Goal: Communication & Community: Answer question/provide support

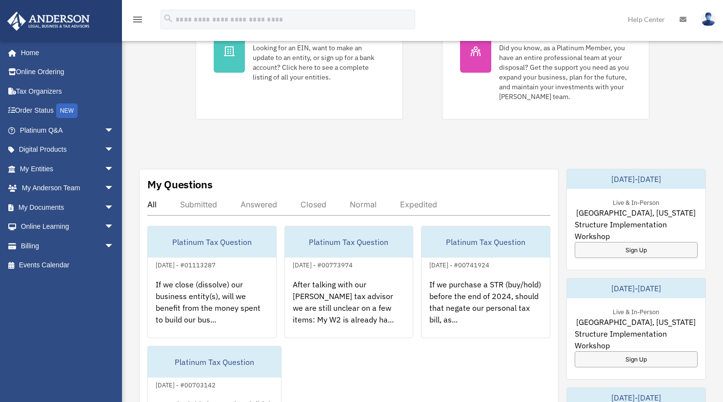
scroll to position [331, 0]
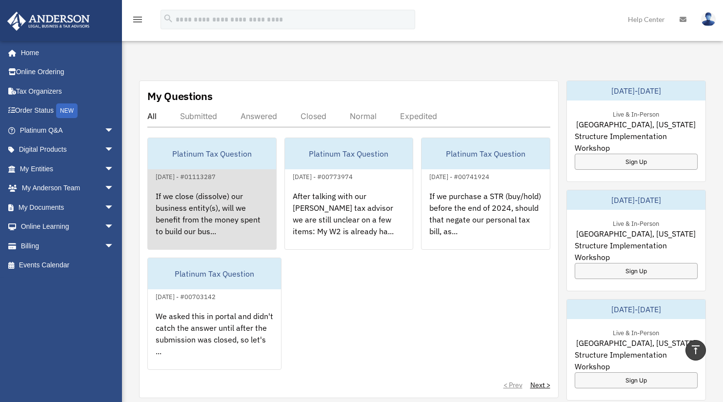
click at [224, 230] on div "If we close (dissolve) our business entity(s), will we benefit from the money s…" at bounding box center [212, 221] width 128 height 76
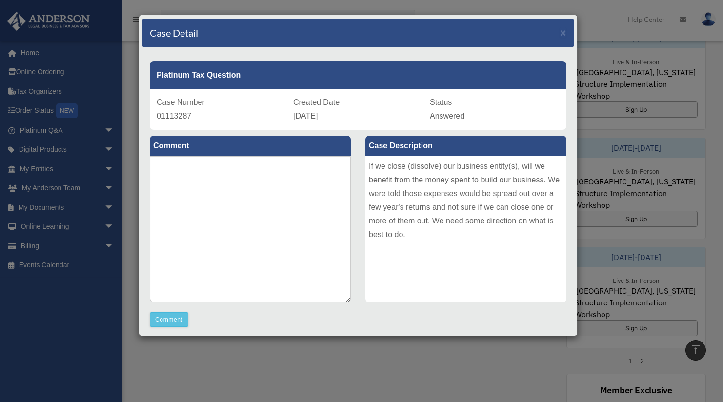
scroll to position [400, 0]
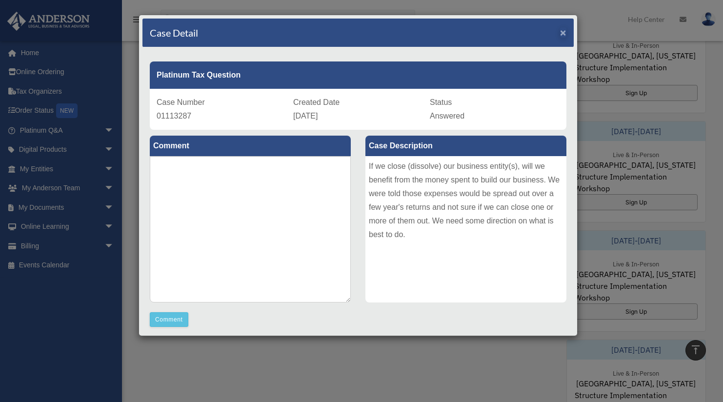
click at [560, 34] on span "×" at bounding box center [563, 32] width 6 height 11
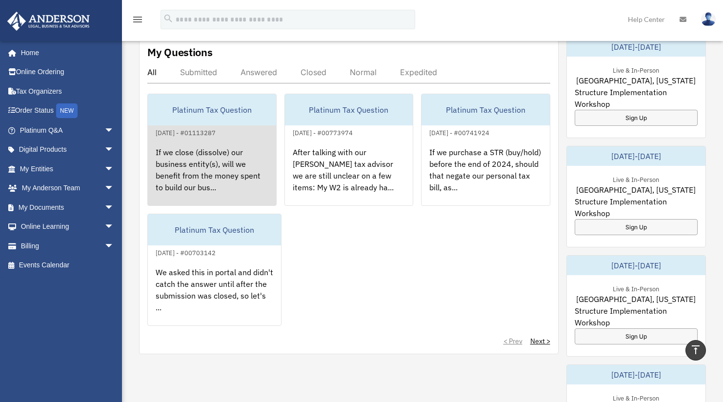
scroll to position [373, 0]
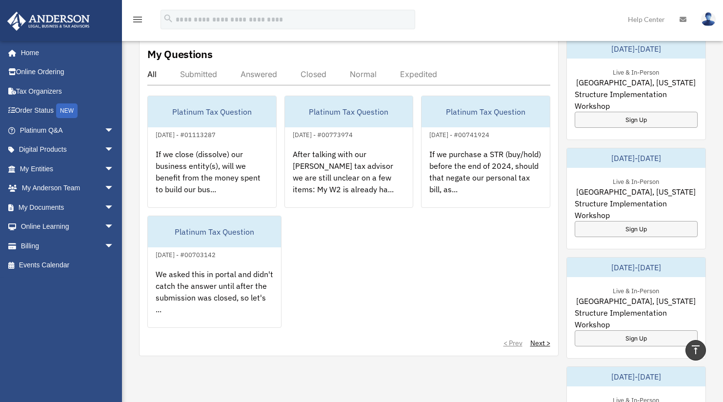
click at [309, 73] on div "Closed" at bounding box center [314, 74] width 26 height 10
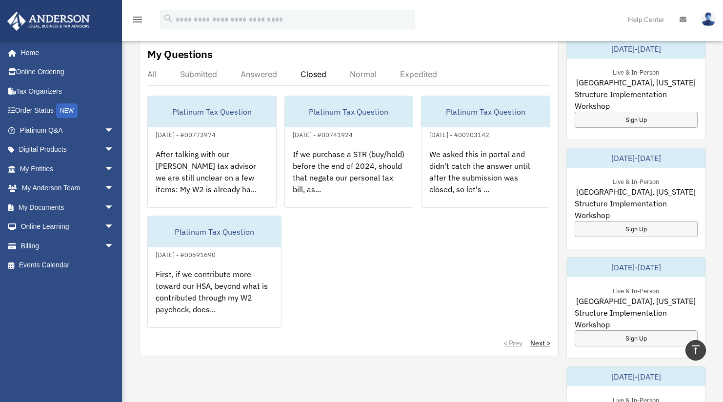
click at [249, 73] on div "Answered" at bounding box center [259, 74] width 37 height 10
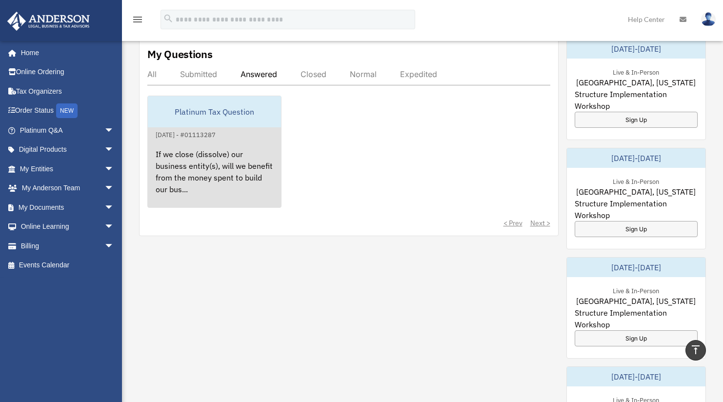
click at [212, 164] on div "If we close (dissolve) our business entity(s), will we benefit from the money s…" at bounding box center [214, 179] width 133 height 76
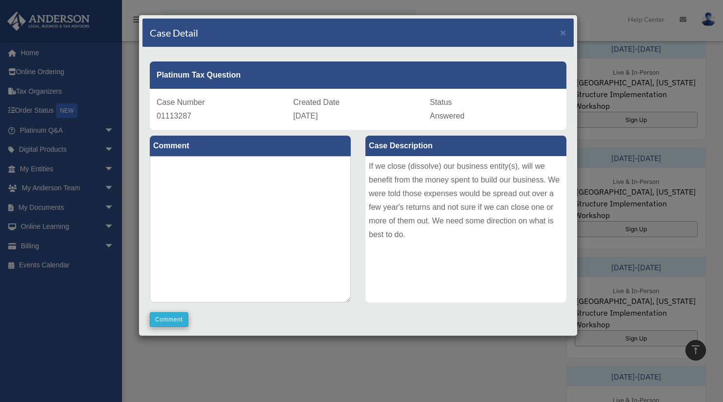
click at [167, 321] on button "Comment" at bounding box center [169, 319] width 39 height 15
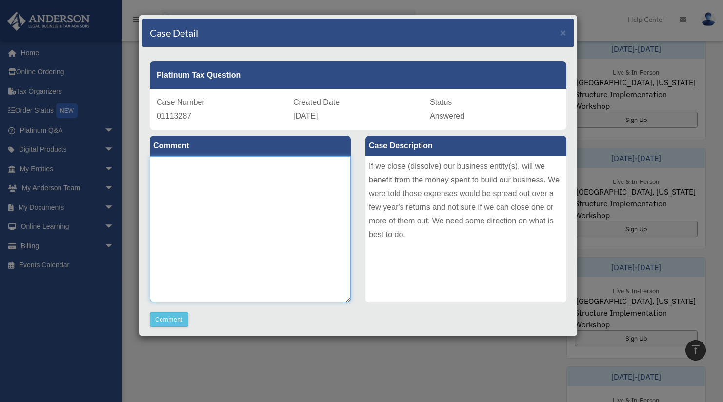
click at [227, 193] on textarea at bounding box center [250, 229] width 201 height 146
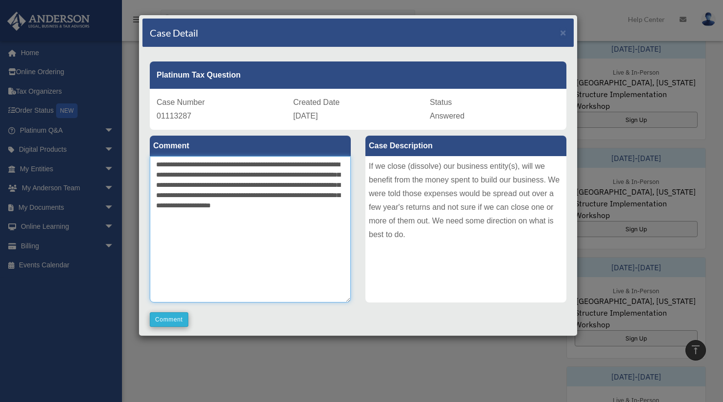
type textarea "**********"
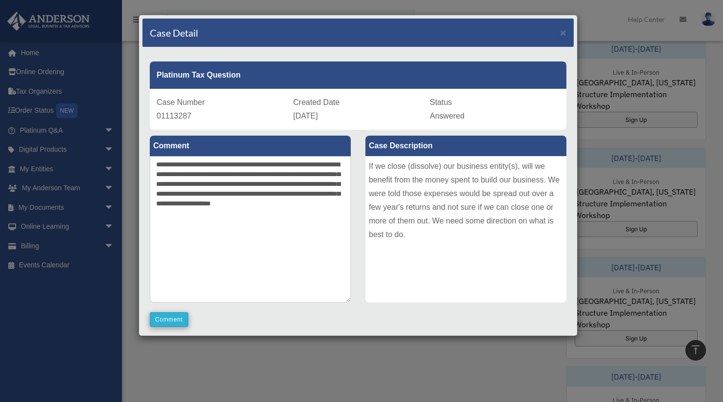
click at [170, 317] on button "Comment" at bounding box center [169, 319] width 39 height 15
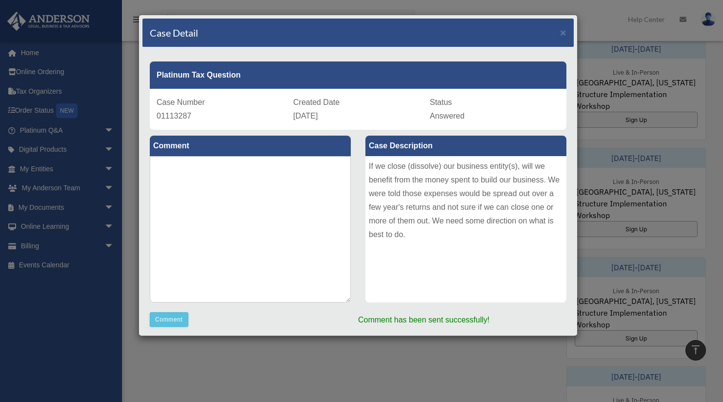
click at [560, 33] on div "Case Detail ×" at bounding box center [358, 33] width 431 height 29
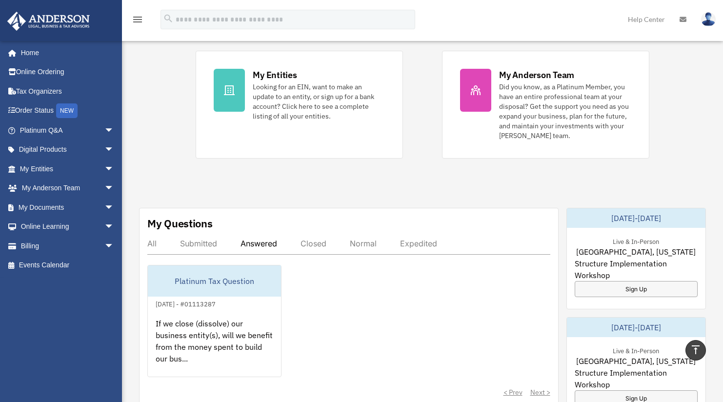
scroll to position [0, 0]
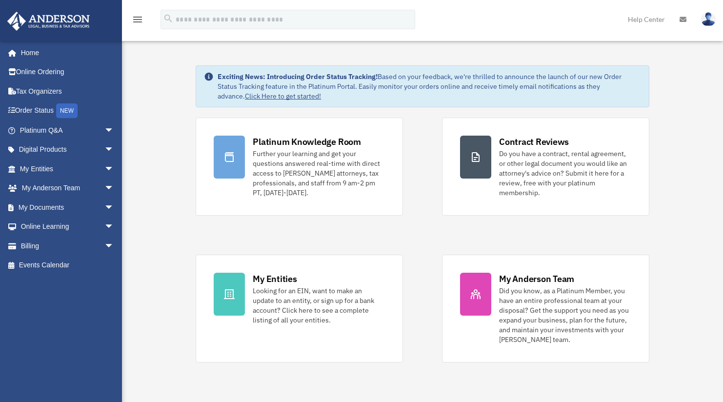
click at [706, 23] on img at bounding box center [708, 19] width 15 height 14
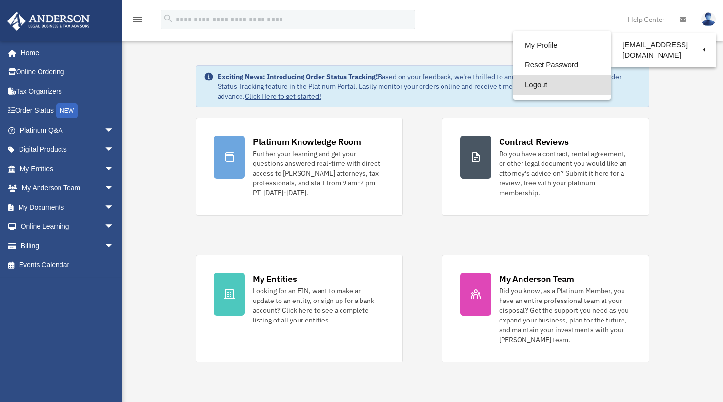
click at [548, 81] on link "Logout" at bounding box center [562, 85] width 98 height 20
